Goal: Task Accomplishment & Management: Manage account settings

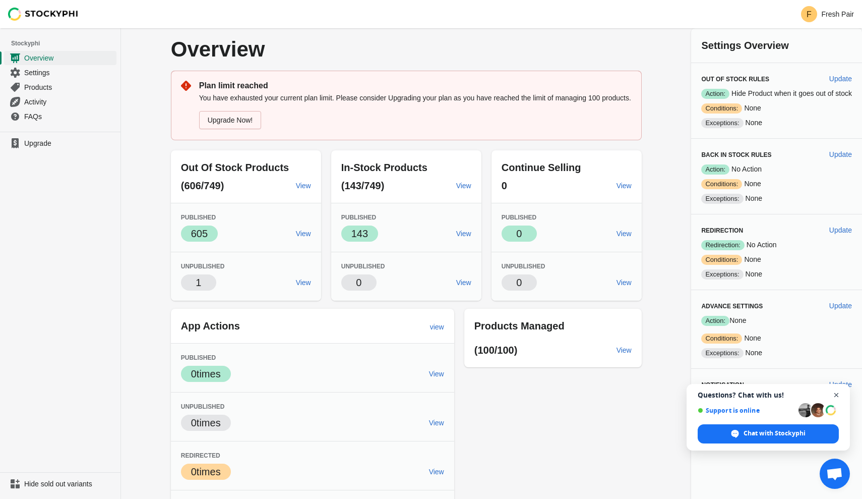
click at [838, 396] on span "Open chat" at bounding box center [836, 395] width 13 height 13
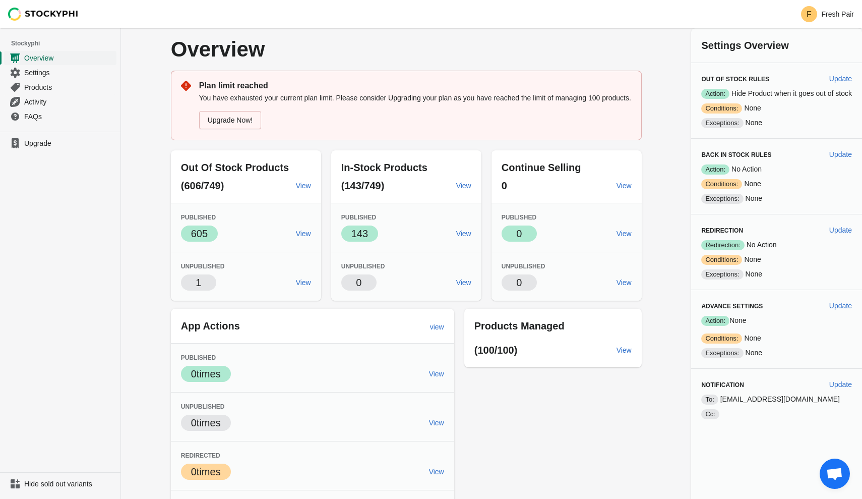
click at [51, 57] on span "Overview" at bounding box center [69, 58] width 90 height 10
click at [52, 77] on span "Settings" at bounding box center [69, 73] width 90 height 10
click at [232, 129] on link "Upgrade Now!" at bounding box center [230, 120] width 63 height 18
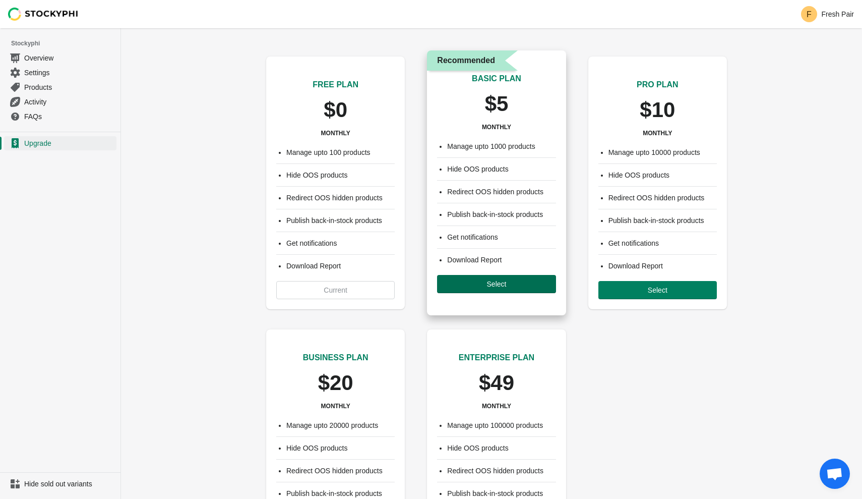
click at [465, 288] on button "Select" at bounding box center [496, 284] width 118 height 18
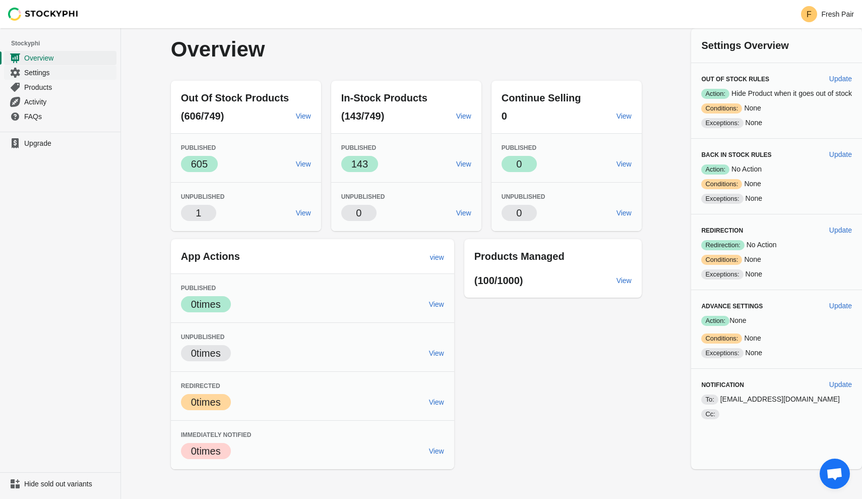
click at [77, 70] on span "Settings" at bounding box center [69, 73] width 90 height 10
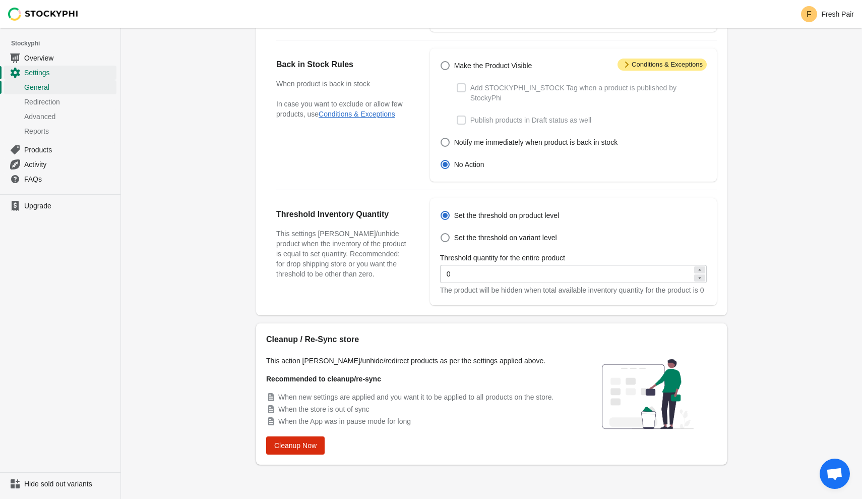
scroll to position [247, 0]
click at [38, 105] on span "Redirection" at bounding box center [69, 102] width 90 height 10
click at [44, 116] on span "Advanced" at bounding box center [69, 116] width 90 height 10
